Goal: Information Seeking & Learning: Learn about a topic

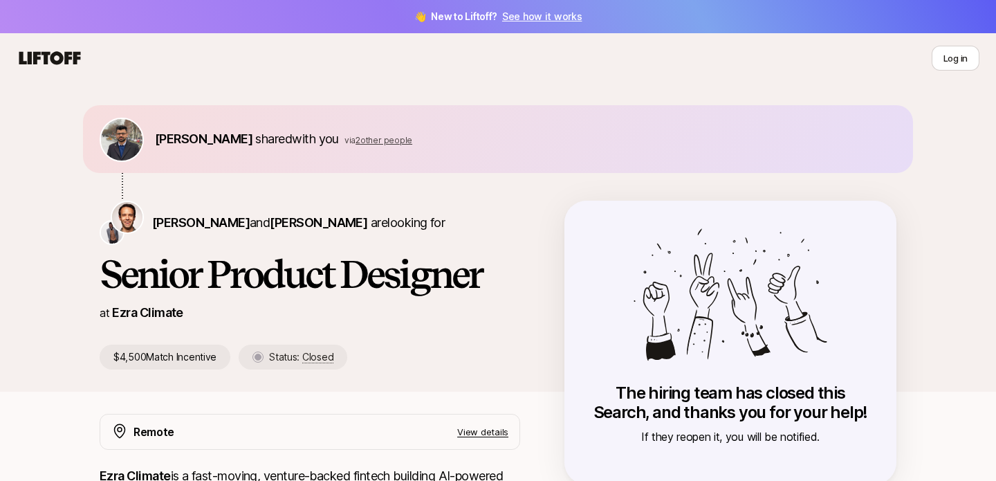
click at [57, 61] on icon at bounding box center [50, 57] width 62 height 13
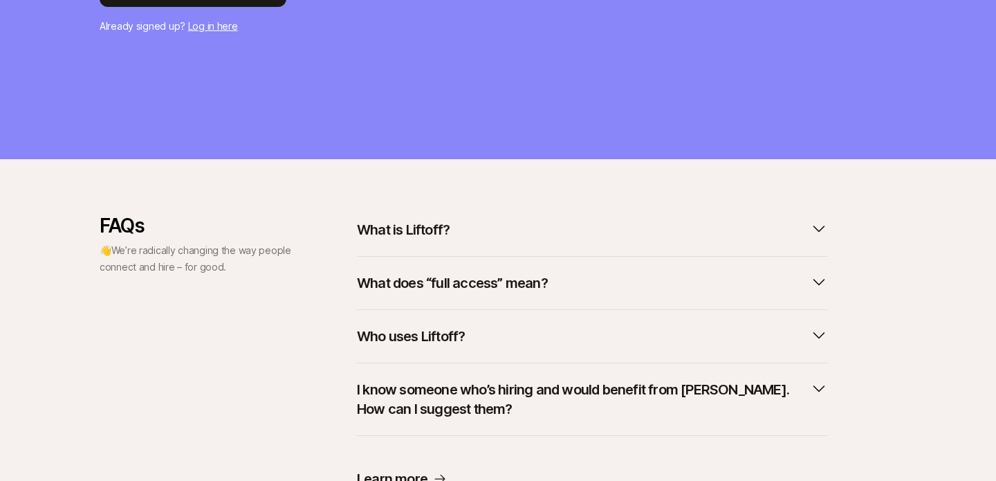
scroll to position [408, 0]
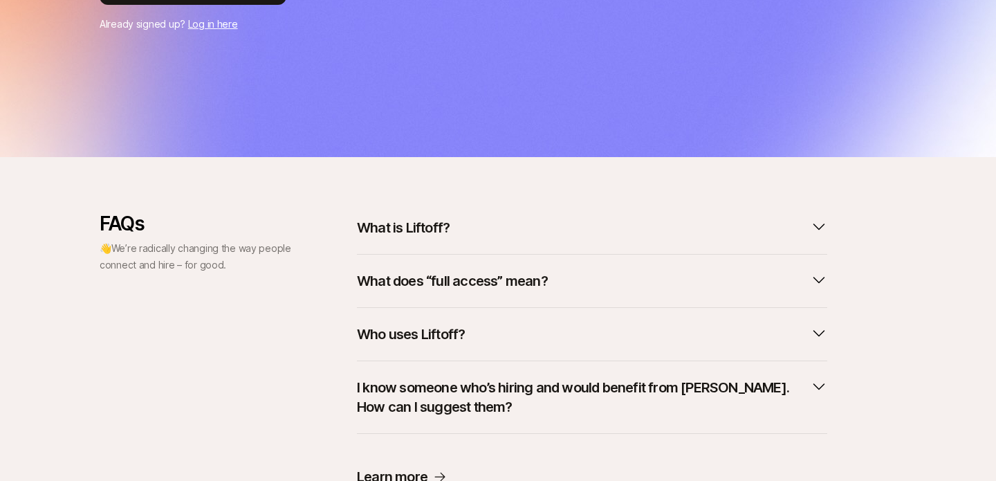
click at [442, 228] on p "What is Liftoff?" at bounding box center [403, 227] width 93 height 19
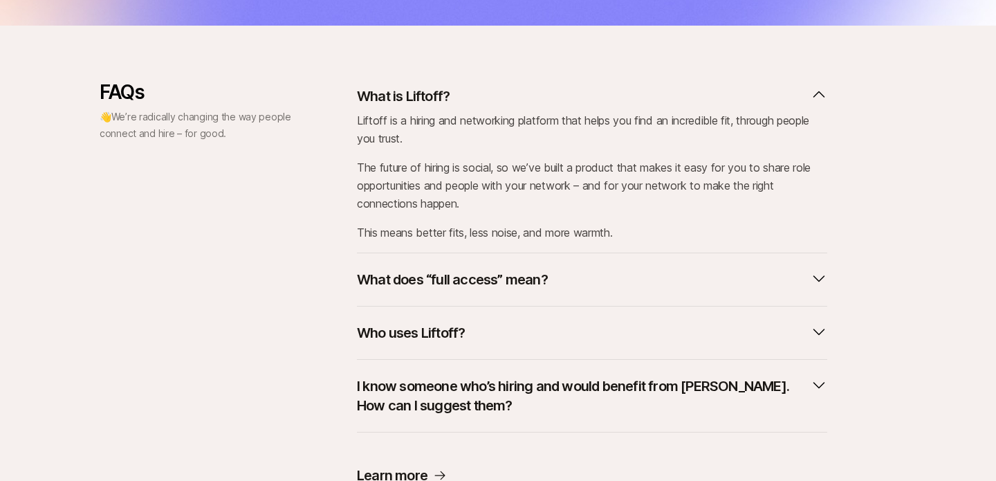
scroll to position [599, 0]
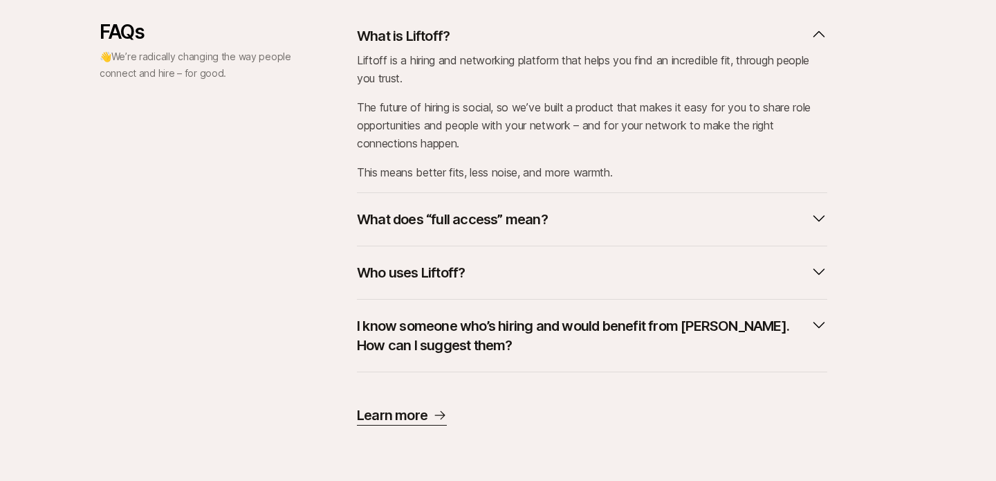
click at [370, 417] on p "Learn more" at bounding box center [392, 414] width 71 height 19
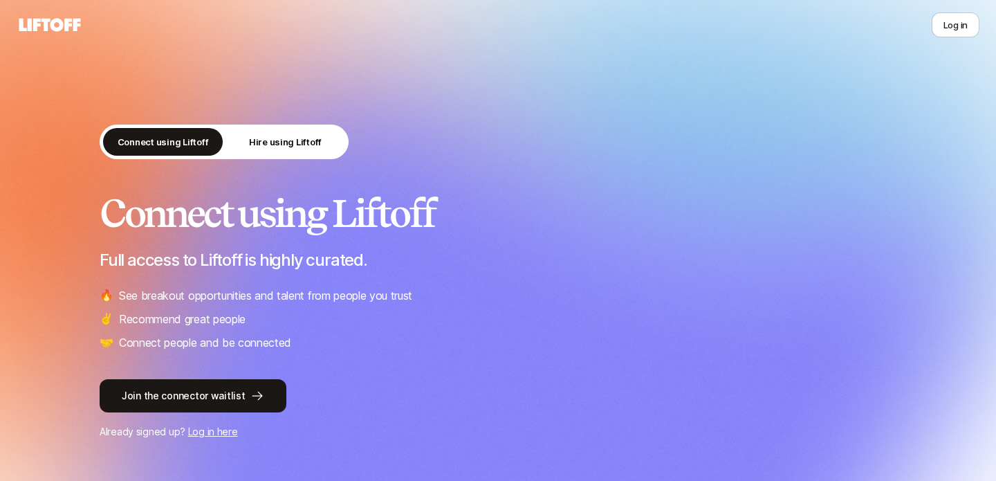
click at [166, 144] on p "Connect using Liftoff" at bounding box center [163, 142] width 91 height 14
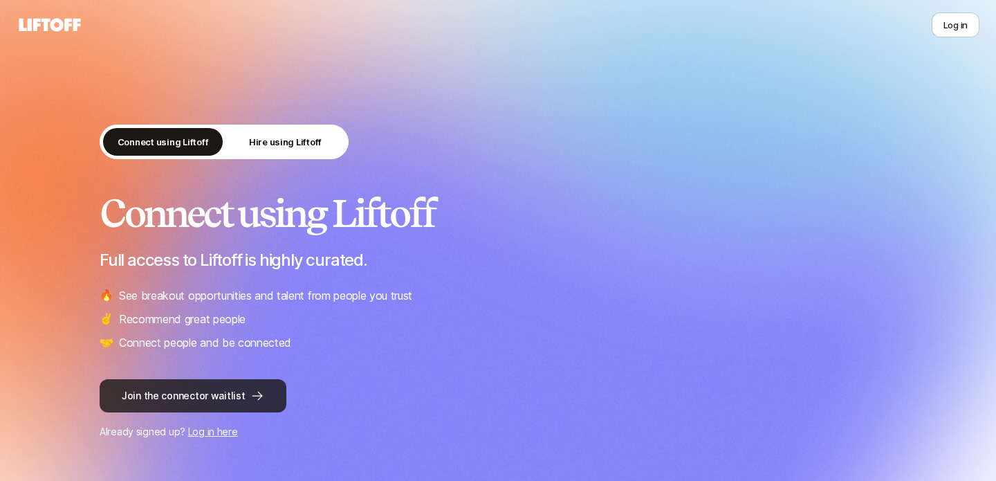
click at [194, 399] on button "Join the connector waitlist" at bounding box center [193, 395] width 187 height 33
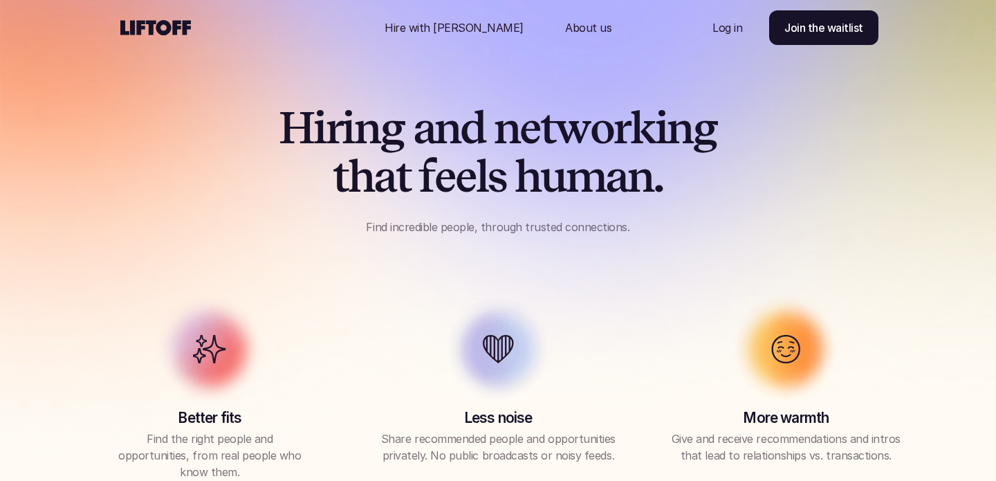
click at [565, 24] on p "About us" at bounding box center [588, 27] width 46 height 17
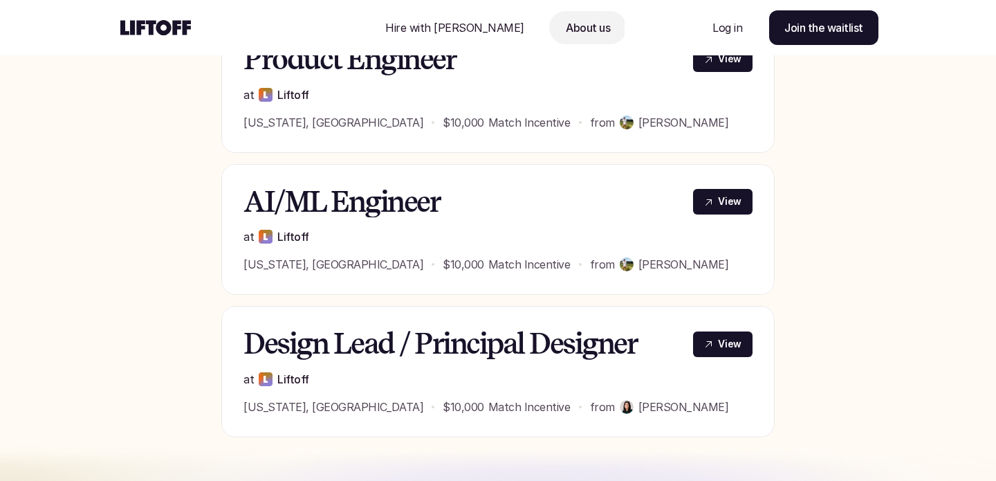
scroll to position [791, 0]
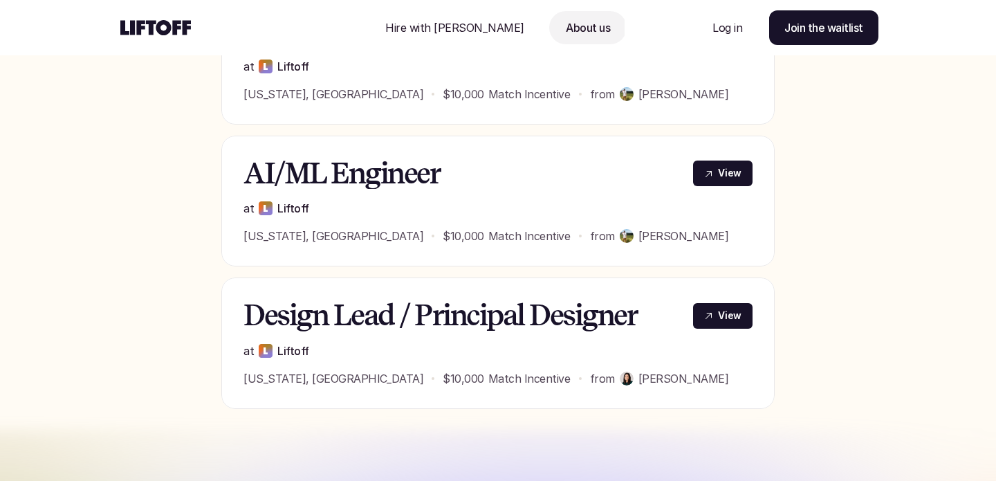
click at [355, 324] on h3 "Design Lead / Principal Designer" at bounding box center [460, 316] width 432 height 32
click at [726, 317] on p "View" at bounding box center [730, 316] width 24 height 15
